Goal: Find specific page/section: Find specific page/section

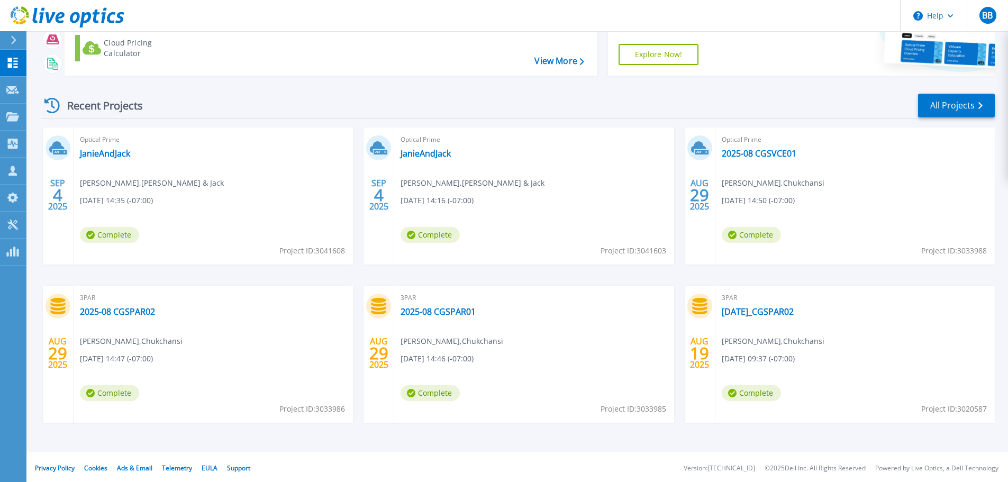
scroll to position [104, 0]
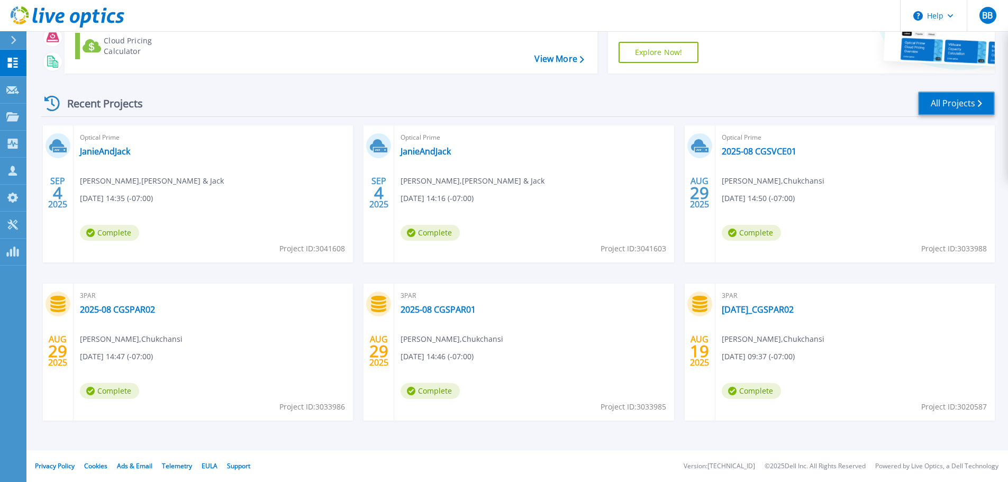
click at [943, 96] on link "All Projects" at bounding box center [956, 104] width 77 height 24
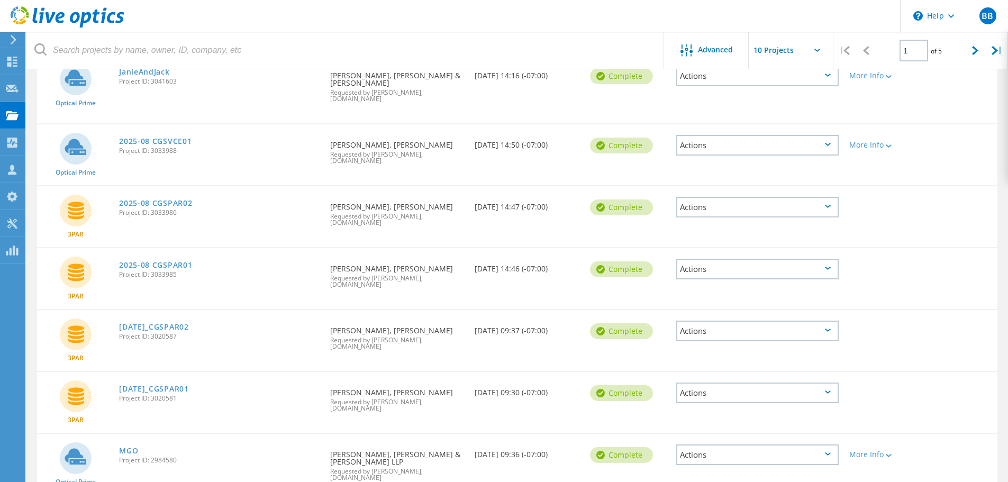
scroll to position [151, 0]
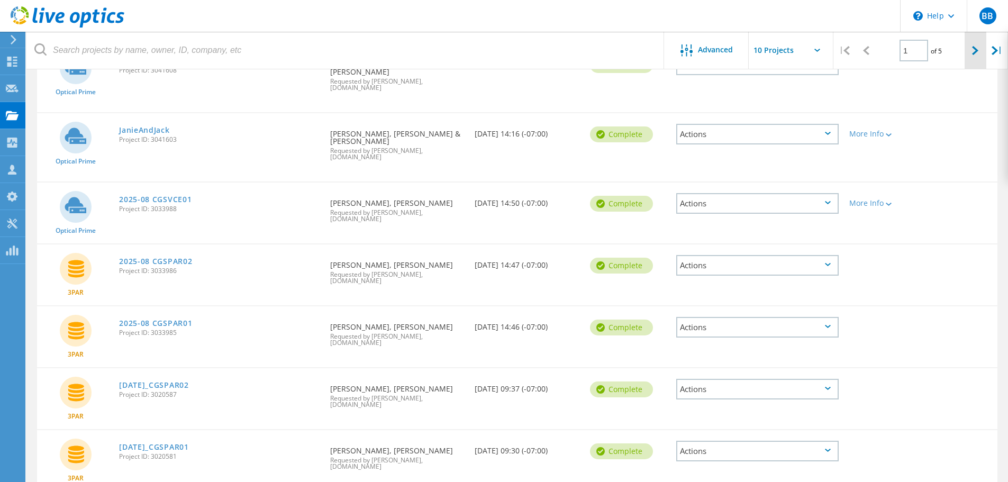
click at [973, 56] on div at bounding box center [975, 51] width 22 height 38
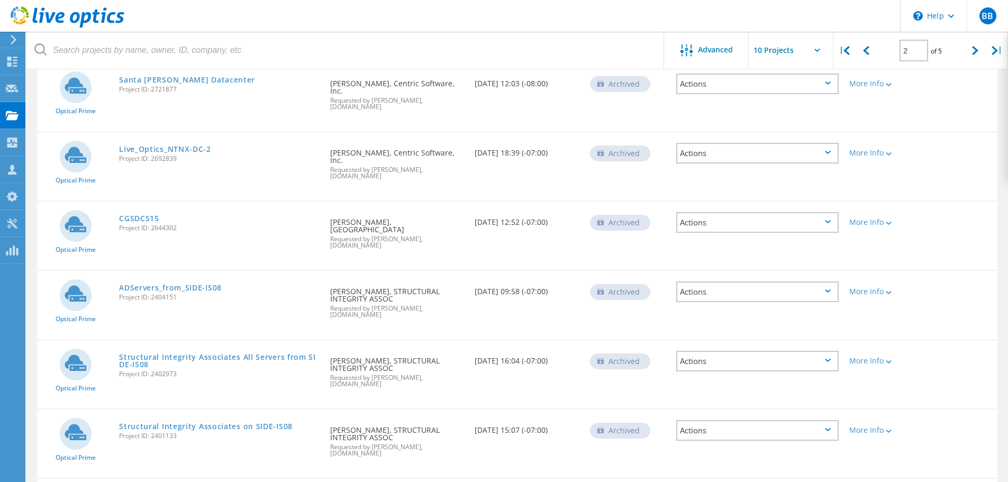
scroll to position [336, 0]
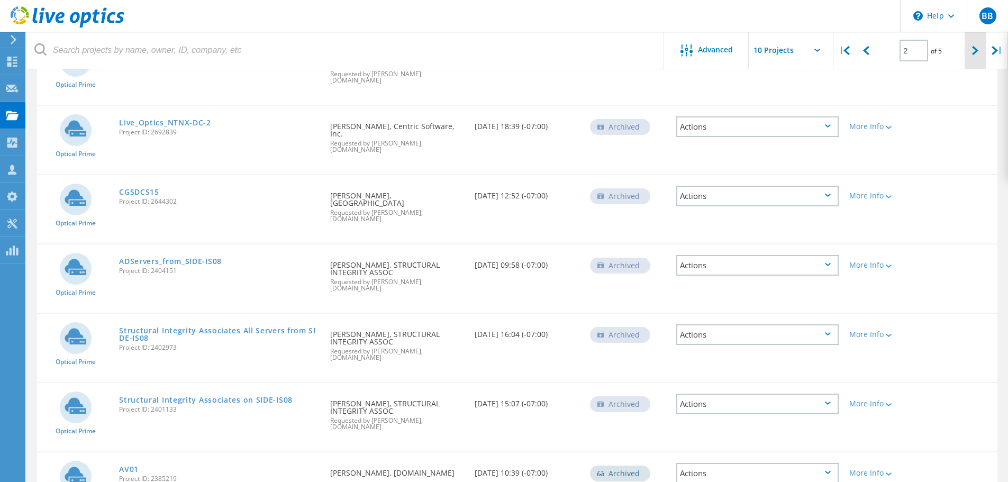
click at [969, 52] on div at bounding box center [975, 51] width 22 height 38
type input "3"
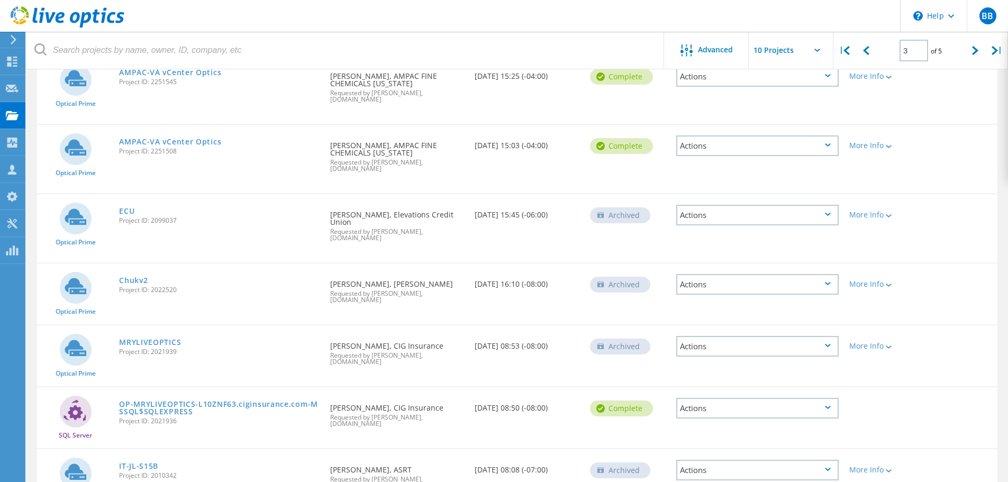
scroll to position [331, 0]
